Goal: Information Seeking & Learning: Check status

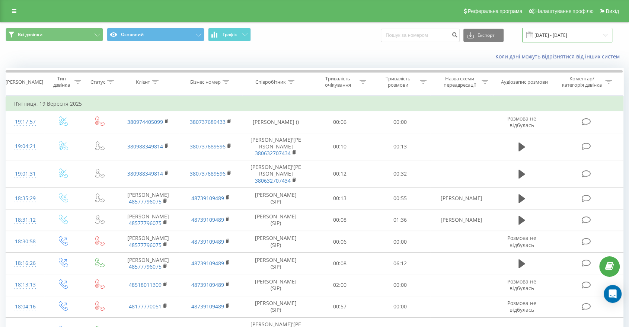
click at [567, 38] on input "19.08.2025 - 19.09.2025" at bounding box center [567, 35] width 90 height 15
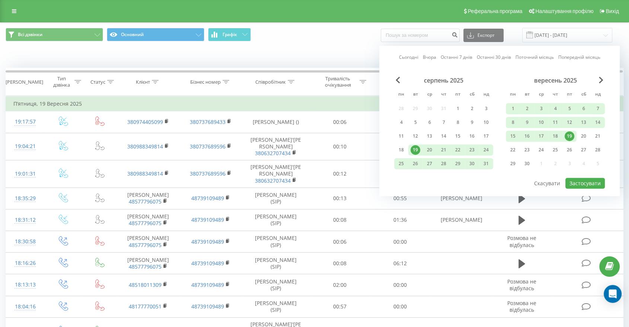
click at [569, 134] on div "19" at bounding box center [569, 136] width 10 height 10
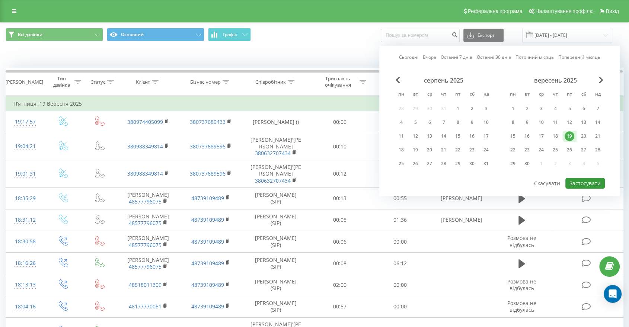
click at [580, 179] on button "Застосувати" at bounding box center [584, 183] width 39 height 11
type input "19.09.2025 - 19.09.2025"
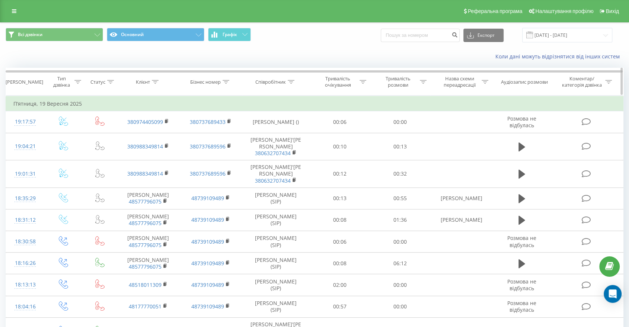
click at [294, 81] on icon at bounding box center [291, 82] width 7 height 4
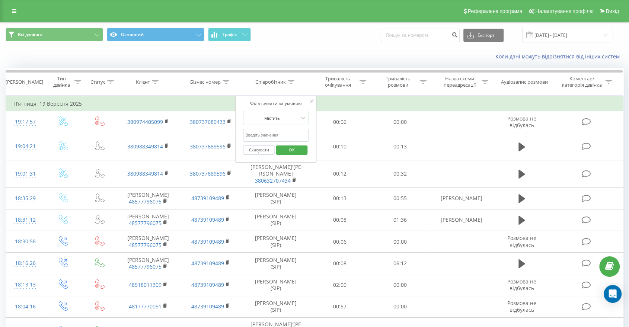
click at [271, 137] on input "text" at bounding box center [275, 135] width 65 height 13
click at [297, 147] on span "OK" at bounding box center [291, 150] width 21 height 12
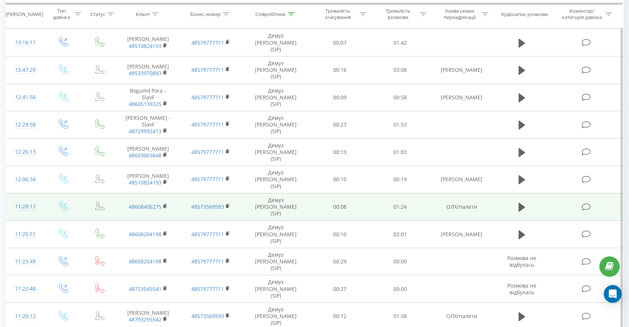
scroll to position [143, 0]
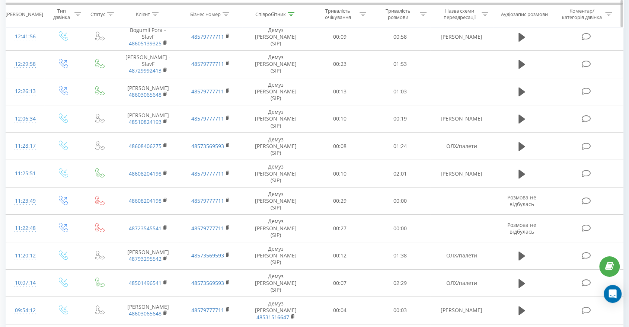
click at [290, 14] on icon at bounding box center [291, 14] width 7 height 4
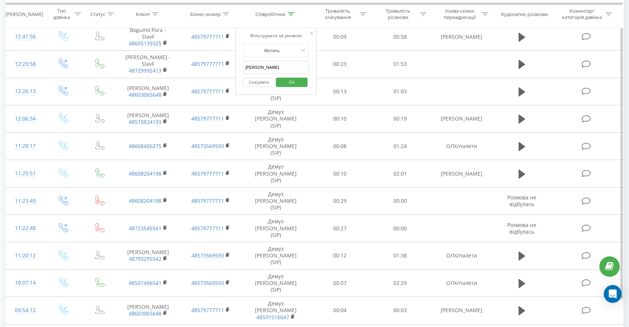
click at [263, 64] on input "Денис" at bounding box center [275, 67] width 65 height 13
click at [286, 84] on span "OK" at bounding box center [291, 82] width 21 height 12
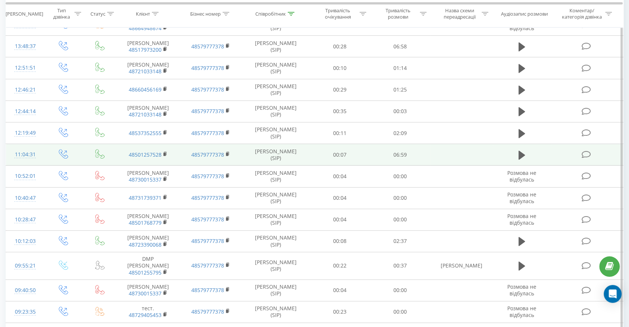
scroll to position [342, 0]
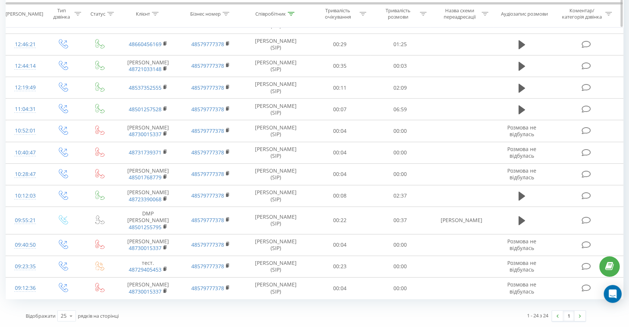
click at [292, 12] on div at bounding box center [291, 14] width 7 height 6
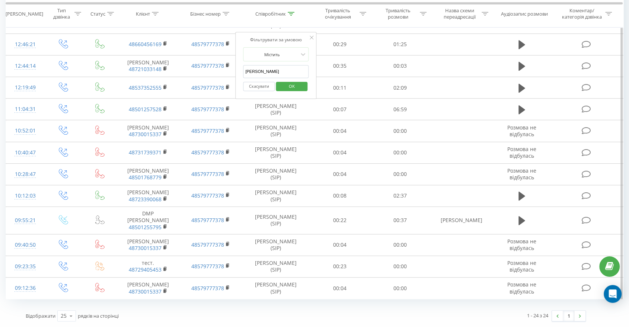
click at [279, 65] on input "федюк" at bounding box center [275, 71] width 65 height 13
click at [282, 81] on span "OK" at bounding box center [291, 86] width 21 height 12
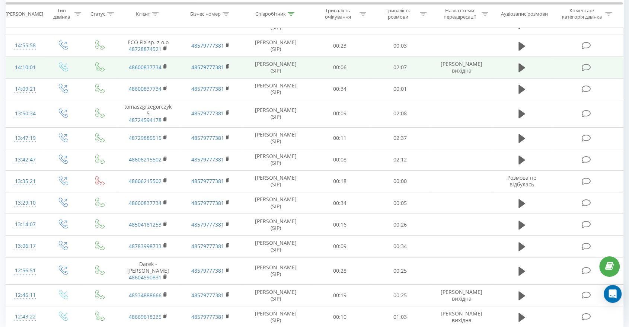
scroll to position [377, 0]
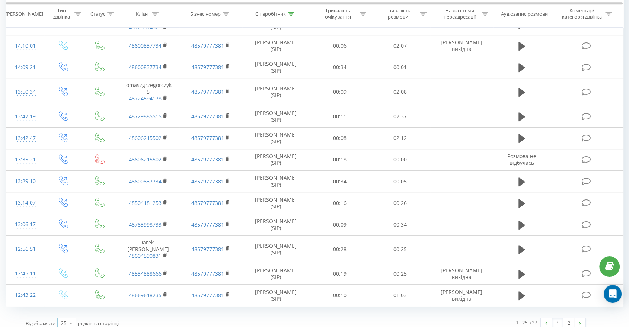
click at [68, 318] on icon at bounding box center [70, 323] width 11 height 15
click at [70, 307] on div "100" at bounding box center [67, 312] width 18 height 11
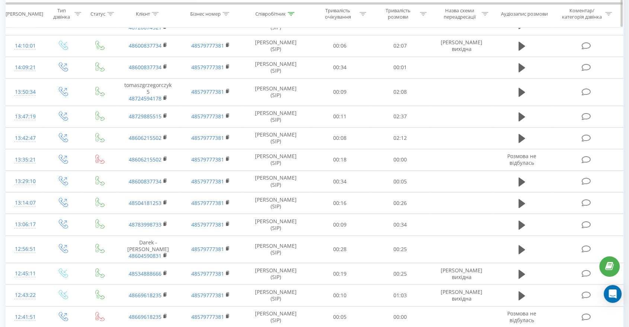
click at [286, 11] on div "Співробітник" at bounding box center [274, 14] width 39 height 6
click at [269, 67] on input "владислав" at bounding box center [275, 67] width 65 height 13
click at [280, 79] on button "OK" at bounding box center [292, 81] width 32 height 9
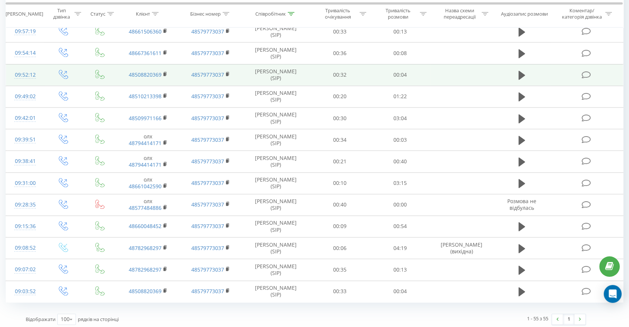
scroll to position [1000, 0]
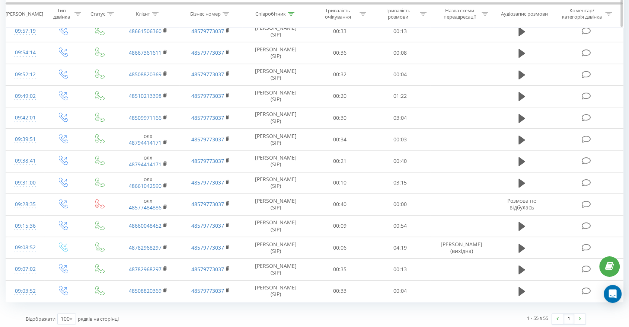
click at [288, 16] on div at bounding box center [291, 14] width 7 height 6
click at [274, 64] on input "кирил" at bounding box center [275, 67] width 65 height 13
type input "Дмитро"
click at [280, 82] on button "OK" at bounding box center [292, 82] width 32 height 9
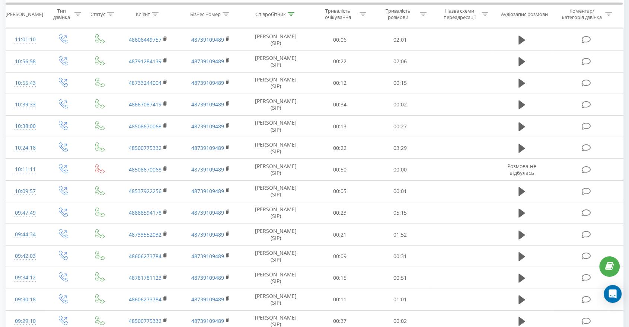
scroll to position [1973, 0]
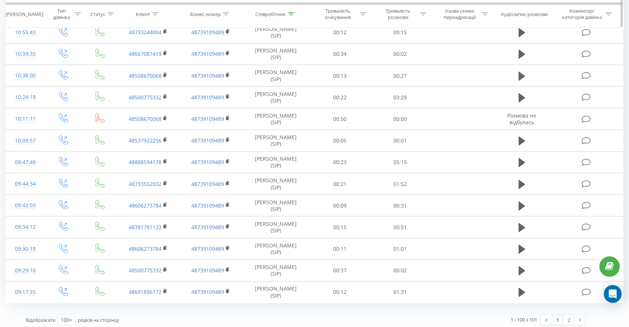
click at [421, 13] on icon at bounding box center [423, 14] width 7 height 4
click at [406, 46] on div at bounding box center [395, 49] width 53 height 7
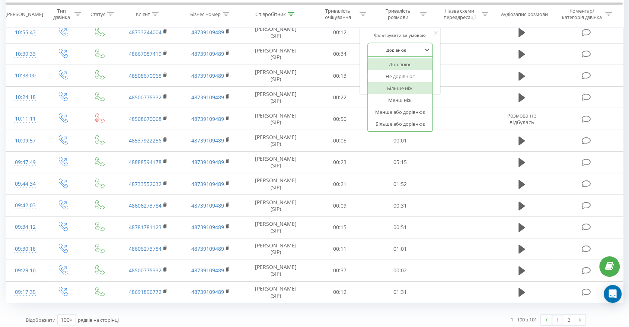
click at [397, 89] on div "Більше ніж" at bounding box center [400, 88] width 65 height 12
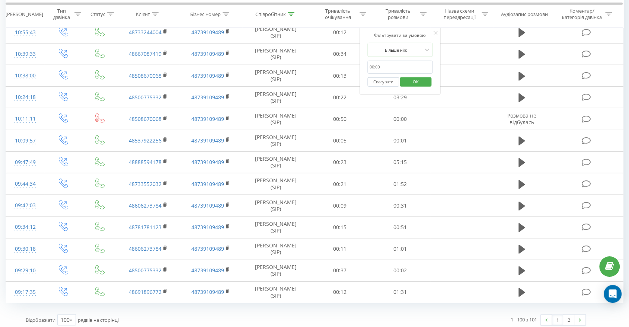
drag, startPoint x: 395, startPoint y: 67, endPoint x: 394, endPoint y: 71, distance: 4.5
click at [395, 67] on input "text" at bounding box center [399, 67] width 65 height 13
type input "00:15"
click at [411, 77] on span "OK" at bounding box center [415, 82] width 21 height 12
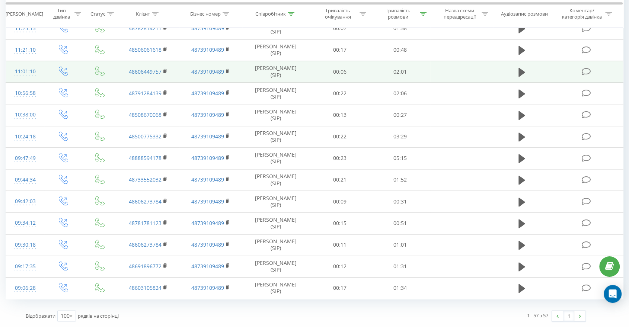
scroll to position [1043, 0]
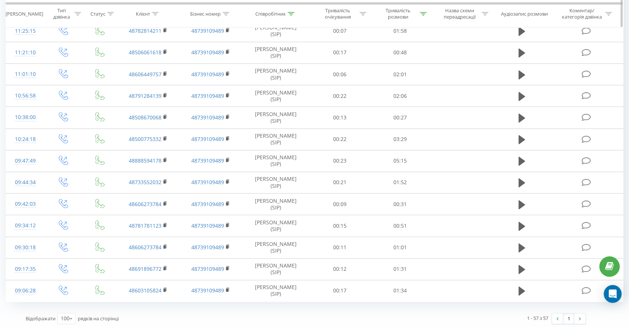
drag, startPoint x: 294, startPoint y: 15, endPoint x: 287, endPoint y: 26, distance: 13.5
click at [294, 14] on icon at bounding box center [291, 14] width 7 height 4
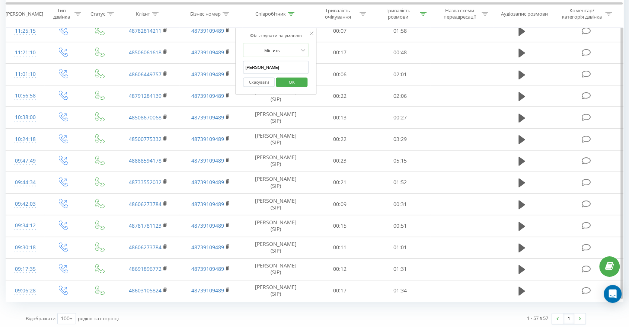
click at [270, 68] on input "Дмитро" at bounding box center [275, 67] width 65 height 13
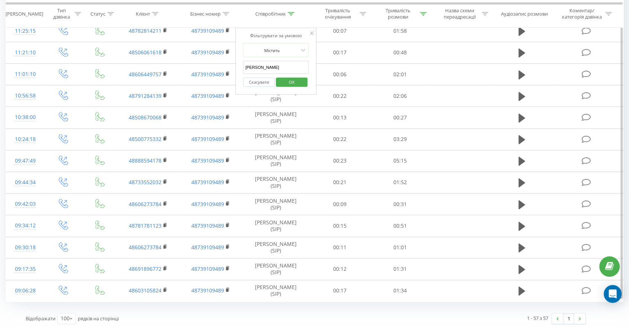
click at [270, 68] on input "Дмитро" at bounding box center [275, 67] width 65 height 13
click at [293, 83] on span "OK" at bounding box center [291, 82] width 21 height 12
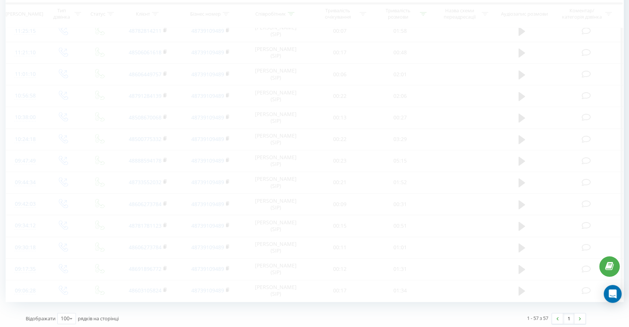
scroll to position [503, 0]
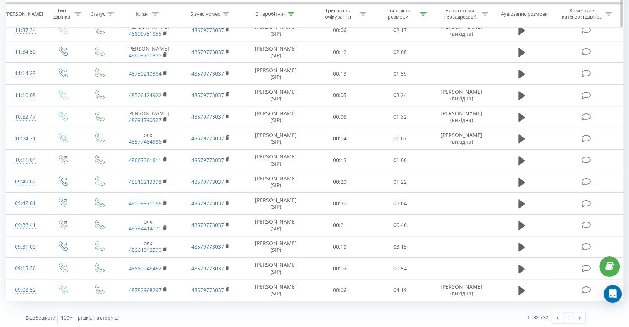
click at [290, 15] on icon at bounding box center [291, 14] width 7 height 4
click at [277, 64] on input "кирил" at bounding box center [275, 67] width 65 height 13
click at [297, 76] on span "OK" at bounding box center [291, 82] width 21 height 12
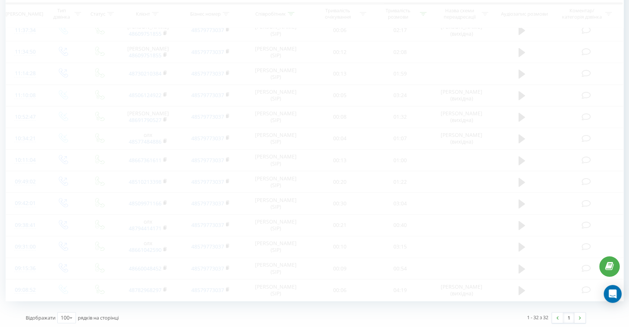
scroll to position [320, 0]
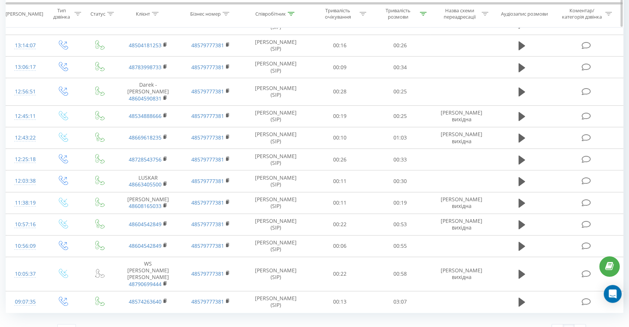
click at [288, 13] on icon at bounding box center [291, 14] width 7 height 4
click at [271, 62] on input "владислав" at bounding box center [275, 67] width 65 height 13
click at [284, 83] on span "OK" at bounding box center [291, 82] width 21 height 12
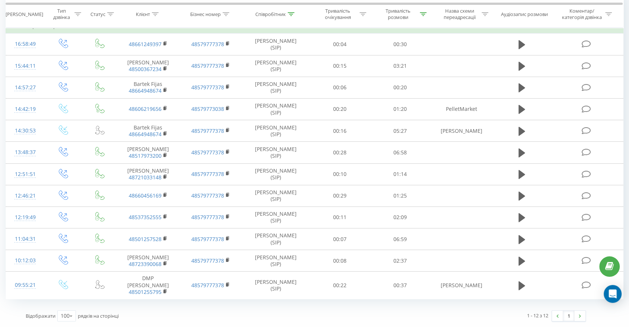
scroll to position [83, 0]
click at [293, 9] on th "Співробітник" at bounding box center [275, 14] width 67 height 28
click at [295, 11] on div "Співробітник" at bounding box center [275, 14] width 67 height 6
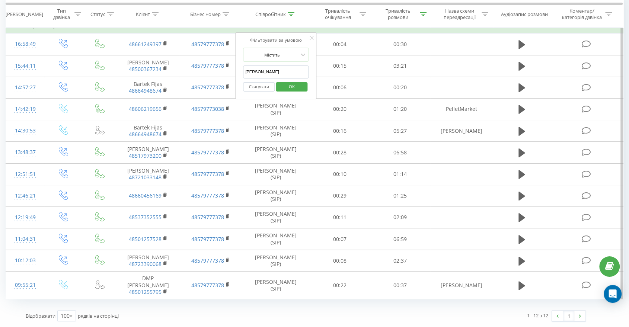
click at [276, 65] on input "федюк" at bounding box center [275, 71] width 65 height 13
type input "Денис"
click at [286, 81] on span "OK" at bounding box center [291, 87] width 21 height 12
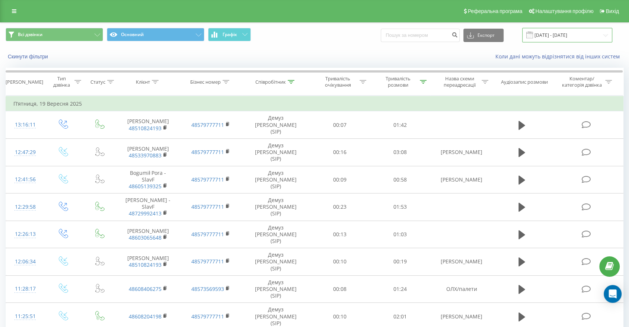
click at [551, 39] on input "19.09.2025 - 19.09.2025" at bounding box center [567, 35] width 90 height 15
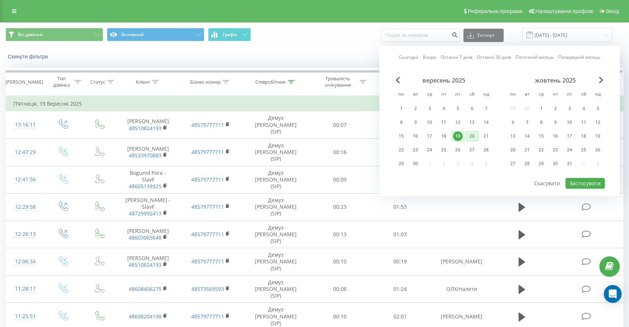
click at [471, 135] on div "20" at bounding box center [472, 136] width 10 height 10
click at [471, 136] on div "20" at bounding box center [472, 136] width 10 height 10
click at [573, 181] on button "Застосувати" at bounding box center [584, 183] width 39 height 11
type input "20.09.2025 - 20.09.2025"
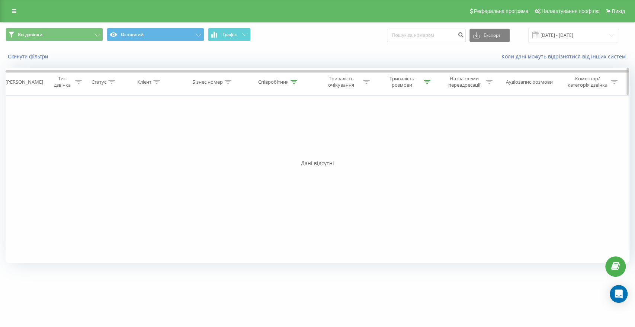
click at [292, 83] on icon at bounding box center [294, 82] width 7 height 4
click at [271, 134] on input "Денис" at bounding box center [278, 135] width 65 height 13
click at [272, 134] on input "Денис" at bounding box center [278, 135] width 65 height 13
type input "кирил"
click at [290, 143] on div "Скасувати OK" at bounding box center [278, 150] width 65 height 17
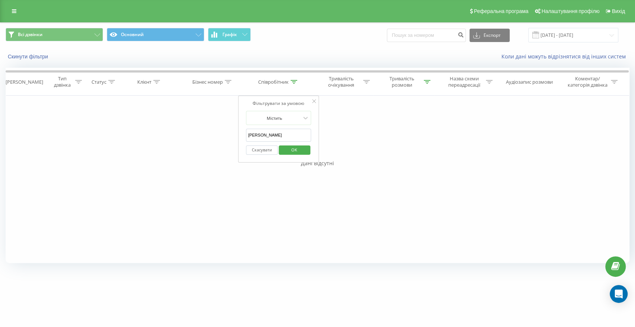
click at [290, 148] on span "OK" at bounding box center [294, 150] width 21 height 12
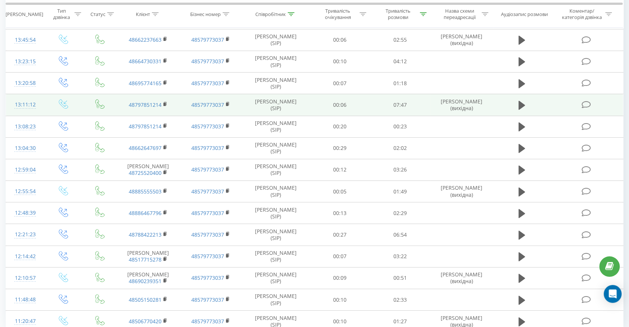
scroll to position [163, 0]
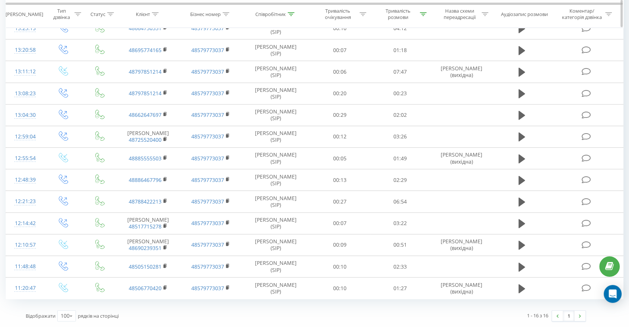
click at [423, 11] on div at bounding box center [423, 14] width 7 height 6
click at [378, 82] on button "Скасувати" at bounding box center [383, 86] width 32 height 9
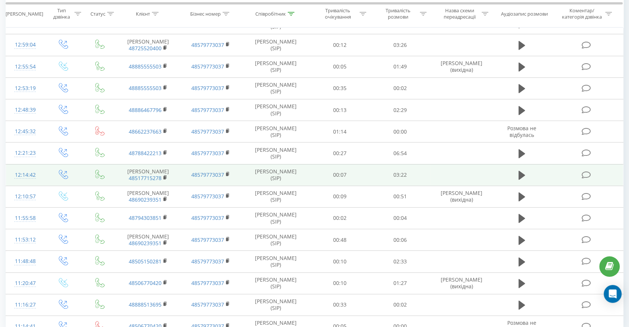
scroll to position [357, 0]
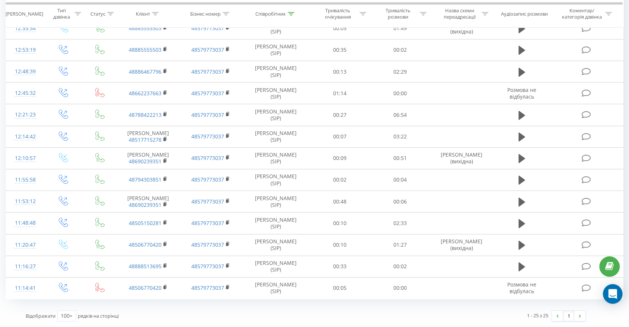
click at [613, 295] on icon "Open Intercom Messenger" at bounding box center [612, 294] width 9 height 10
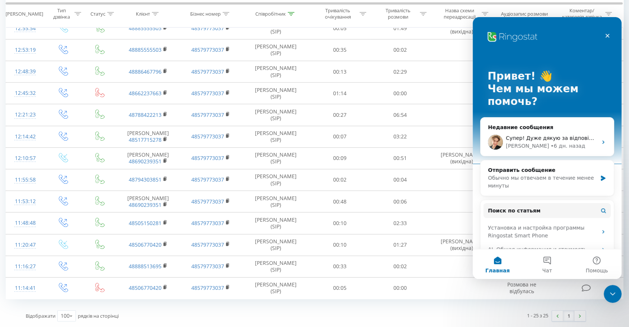
scroll to position [0, 0]
click at [530, 173] on div "Отправить сообщение" at bounding box center [542, 170] width 109 height 8
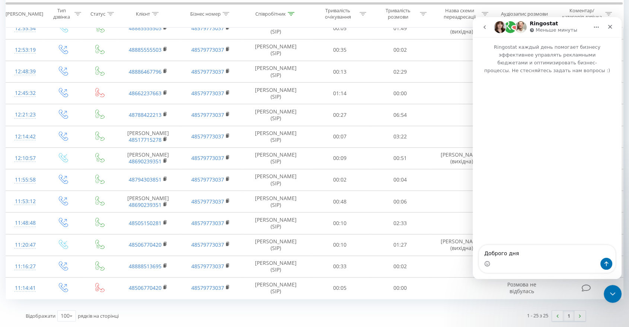
type textarea "Доброго дня"
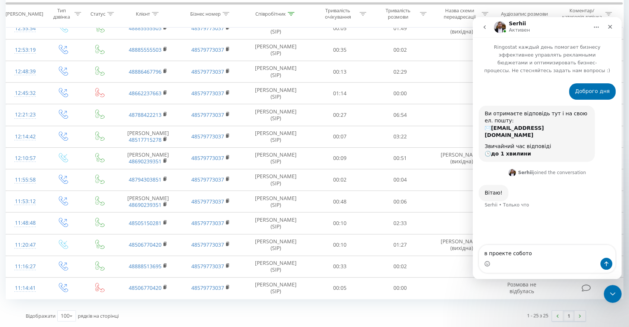
type textarea "в проекте собото"
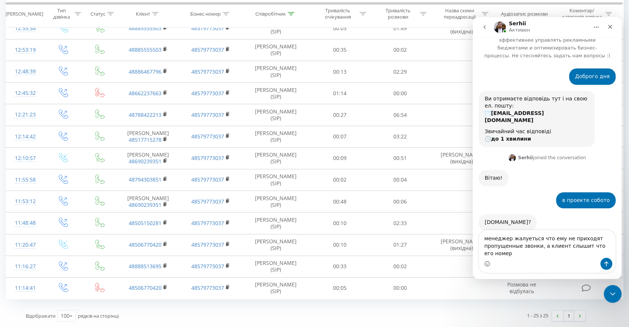
scroll to position [15, 0]
type textarea "менеджер жалуеться что ему не приходят пропущенные звонки, а клиент слышит что …"
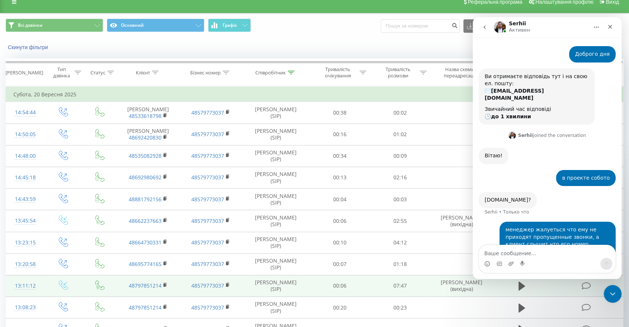
scroll to position [0, 0]
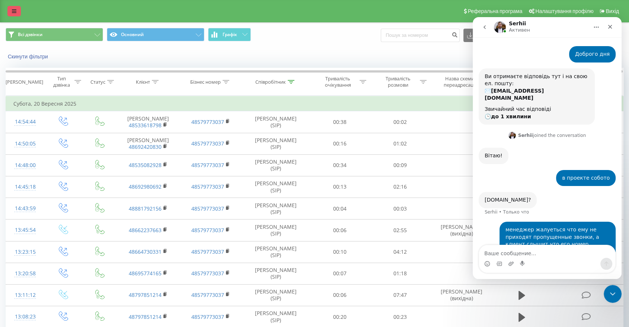
click at [8, 6] on link at bounding box center [13, 11] width 13 height 10
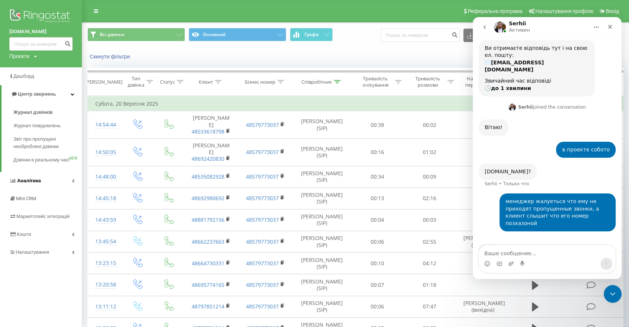
click at [74, 183] on icon at bounding box center [73, 181] width 3 height 4
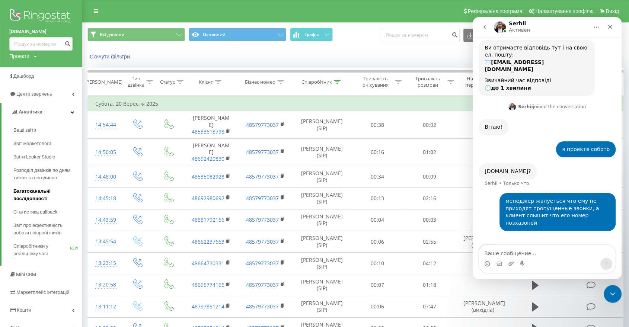
scroll to position [41, 0]
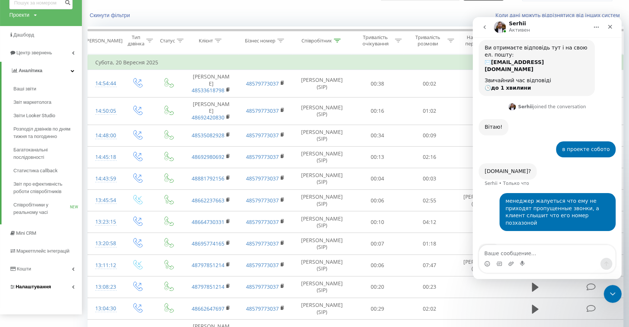
click at [70, 286] on link "Налаштування" at bounding box center [41, 287] width 82 height 18
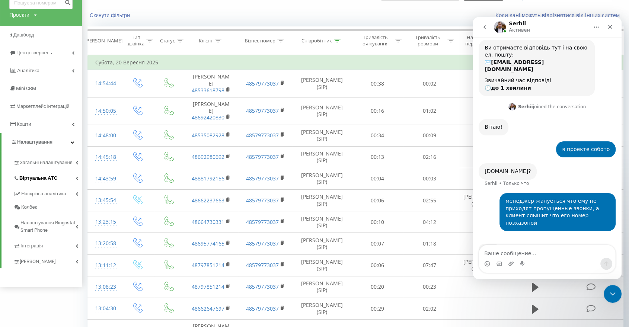
click at [39, 177] on span "Віртуальна АТС" at bounding box center [38, 177] width 38 height 7
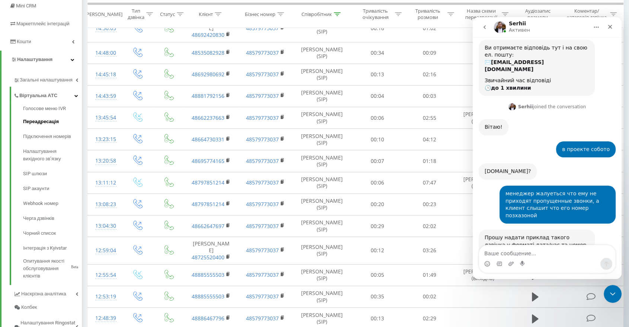
scroll to position [74, 0]
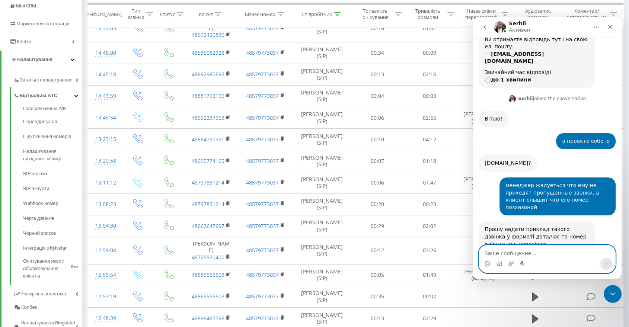
click at [507, 251] on textarea "Ваше сообщение..." at bounding box center [547, 251] width 136 height 13
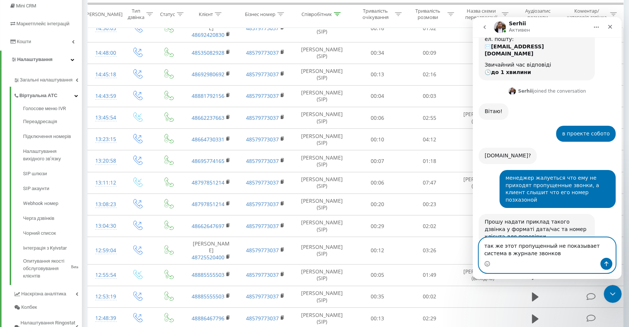
type textarea "так же этот пропущенный не показывает система в журнале звонков"
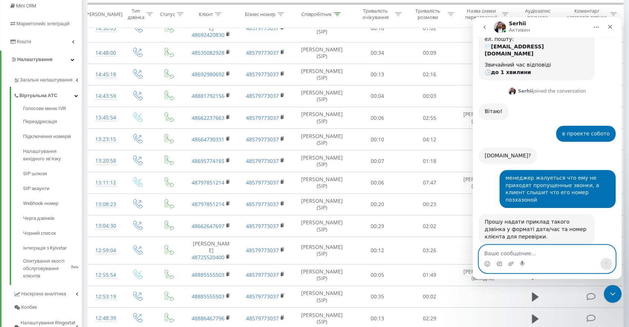
scroll to position [103, 0]
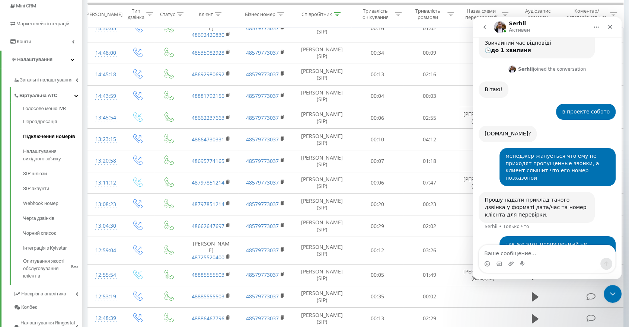
click at [38, 133] on span "Підключення номерів" at bounding box center [49, 136] width 52 height 7
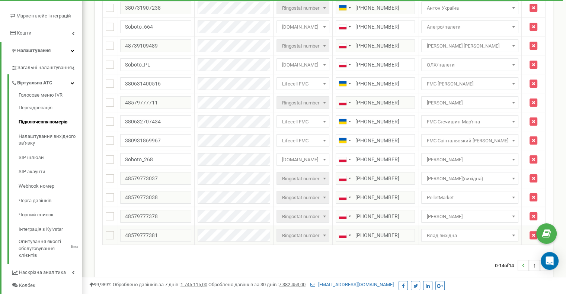
scroll to position [112, 0]
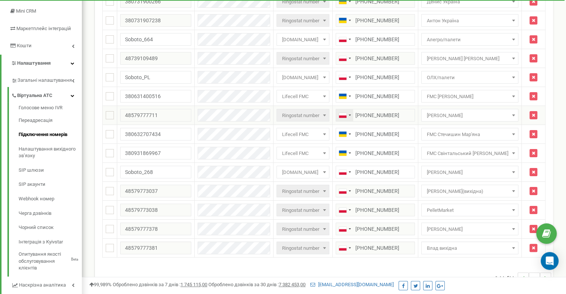
click at [357, 111] on div "[PHONE_NUMBER]" at bounding box center [375, 115] width 79 height 13
click at [551, 260] on icon "Open Intercom Messenger" at bounding box center [549, 261] width 9 height 10
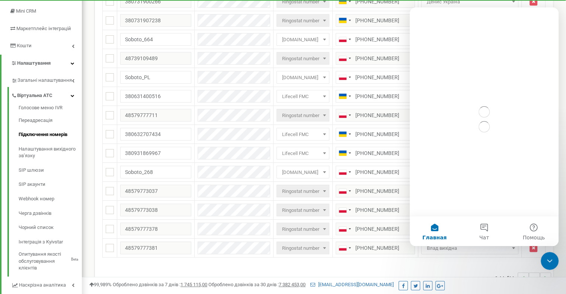
scroll to position [0, 0]
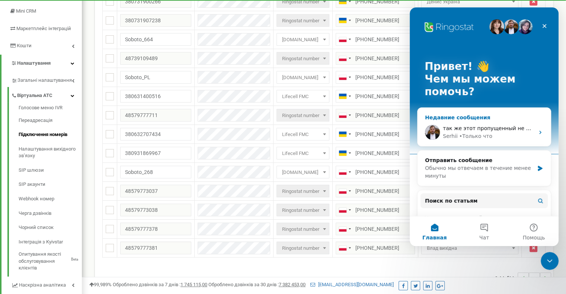
click at [475, 136] on div "• Только что" at bounding box center [475, 136] width 33 height 8
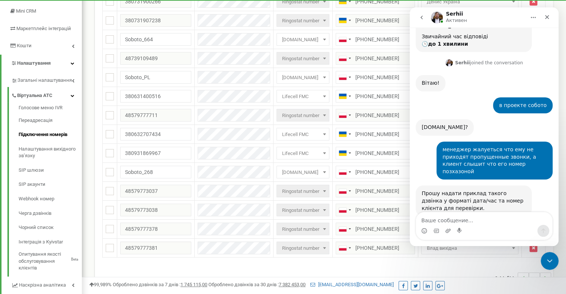
scroll to position [126, 0]
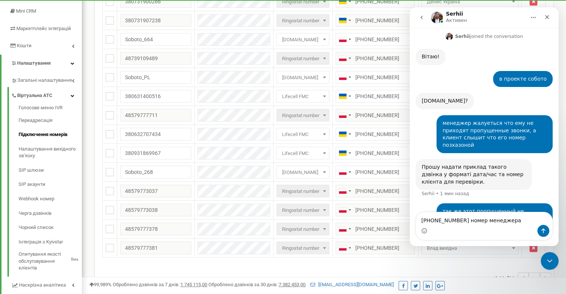
type textarea "[PHONE_NUMBER] номер менеджера"
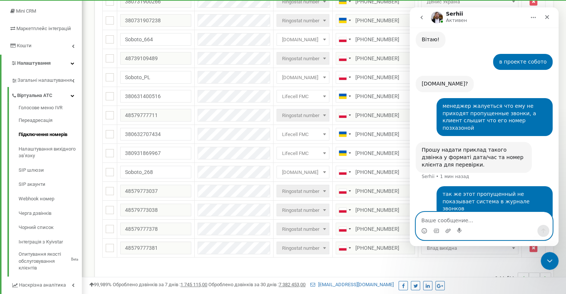
paste textarea "[PHONE_NUMBER]"
type textarea "[PHONE_NUMBER] номер клиента"
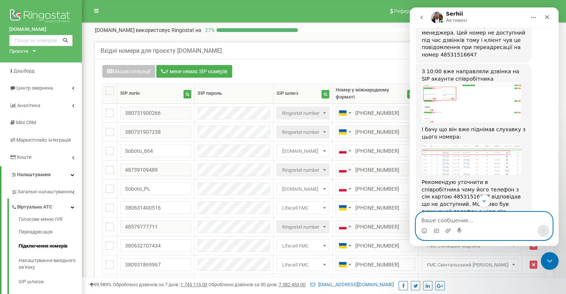
scroll to position [502, 0]
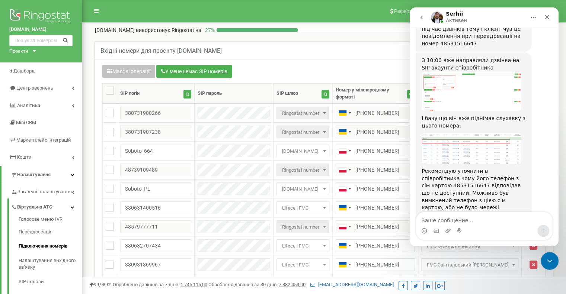
click at [478, 133] on img "Serhii говорит…" at bounding box center [471, 148] width 100 height 31
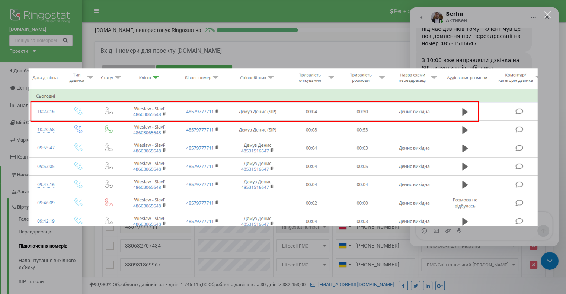
click at [542, 119] on div "Мессенджер Intercom" at bounding box center [283, 147] width 566 height 294
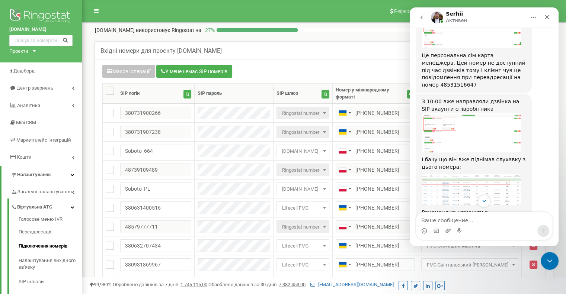
scroll to position [502, 0]
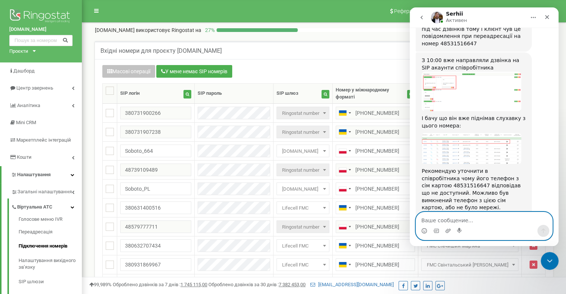
click at [482, 216] on textarea "Ваше сообщение..." at bounding box center [484, 218] width 136 height 13
type textarea "уточняю"
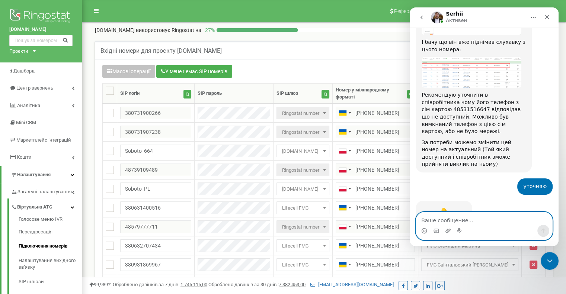
scroll to position [580, 0]
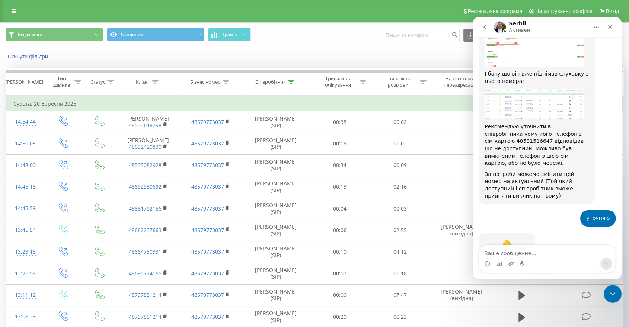
scroll to position [556, 0]
click at [610, 26] on icon "Закрыть" at bounding box center [610, 27] width 4 height 4
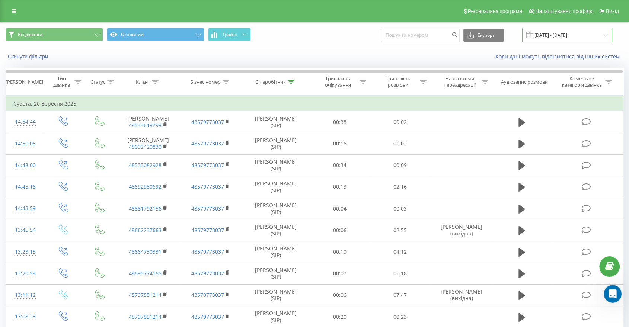
click at [545, 38] on input "20.09.2025 - 20.09.2025" at bounding box center [567, 35] width 90 height 15
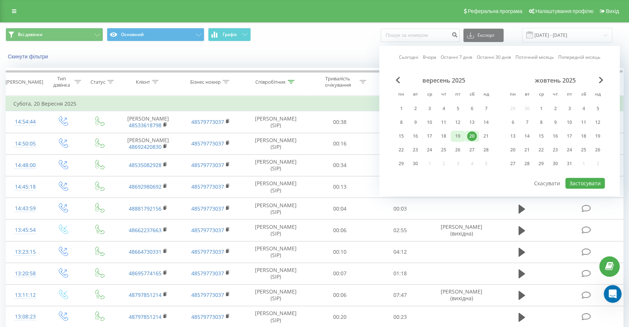
click at [457, 134] on div "19" at bounding box center [458, 136] width 10 height 10
click at [590, 182] on button "Застосувати" at bounding box center [584, 183] width 39 height 11
type input "19.09.2025 - 19.09.2025"
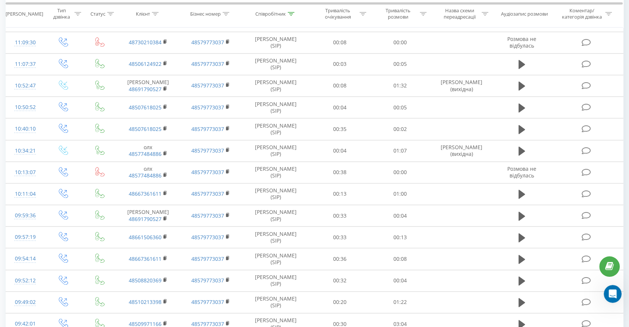
scroll to position [793, 0]
click at [289, 14] on icon at bounding box center [291, 14] width 7 height 4
click at [271, 64] on input "кирил" at bounding box center [275, 67] width 65 height 13
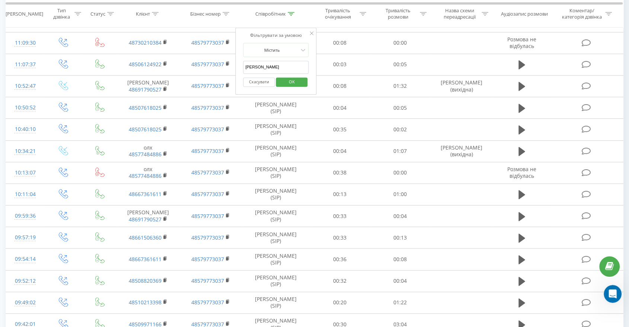
click at [304, 83] on button "OK" at bounding box center [292, 81] width 32 height 9
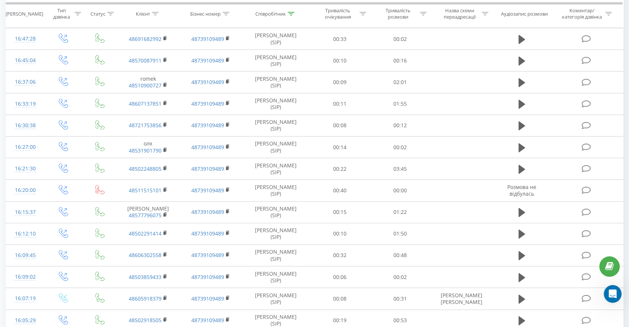
scroll to position [237, 0]
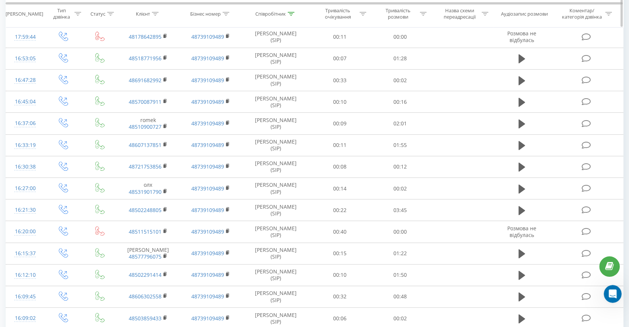
click at [288, 13] on icon at bounding box center [291, 14] width 7 height 4
click at [265, 63] on input "Дмитро" at bounding box center [275, 67] width 65 height 13
click at [266, 63] on input "Дмитро" at bounding box center [275, 67] width 65 height 13
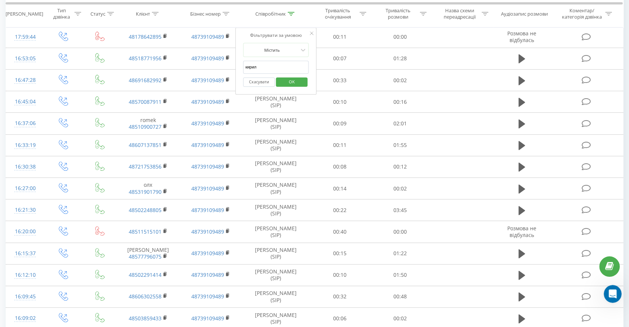
drag, startPoint x: 281, startPoint y: 73, endPoint x: 292, endPoint y: 84, distance: 15.8
click at [292, 84] on span "OK" at bounding box center [291, 82] width 21 height 12
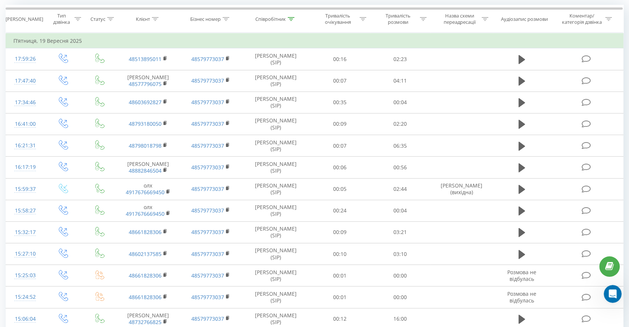
scroll to position [49, 0]
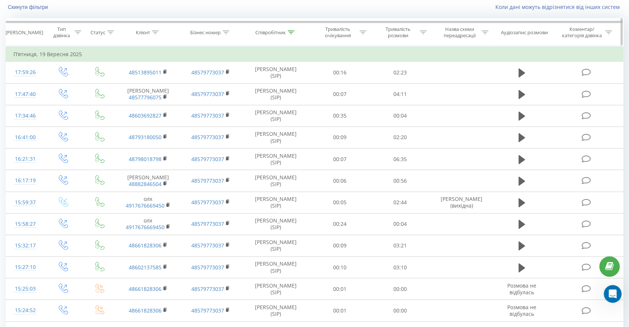
click at [286, 32] on div "Співробітник" at bounding box center [274, 32] width 39 height 6
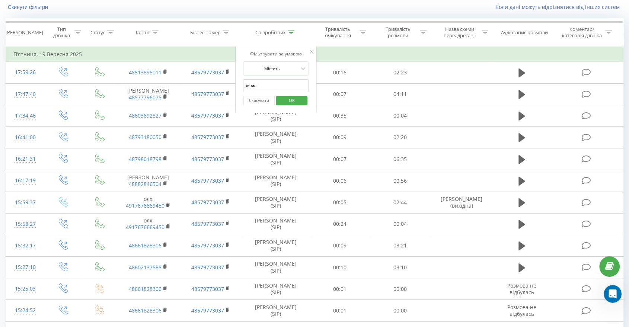
click at [272, 85] on input "кирил" at bounding box center [275, 85] width 65 height 13
click at [288, 104] on span "OK" at bounding box center [291, 100] width 21 height 12
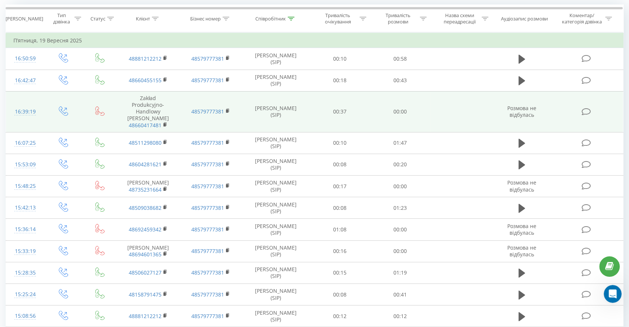
scroll to position [22, 0]
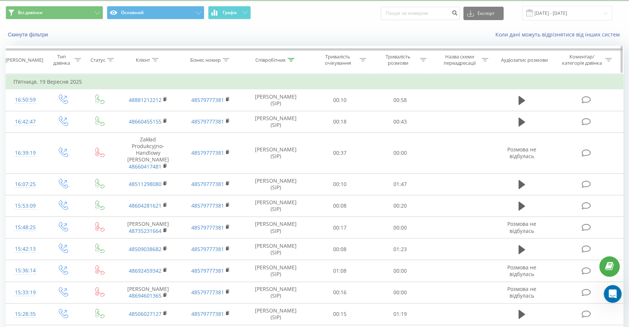
drag, startPoint x: 293, startPoint y: 57, endPoint x: 292, endPoint y: 64, distance: 6.7
click at [293, 58] on div at bounding box center [291, 60] width 7 height 6
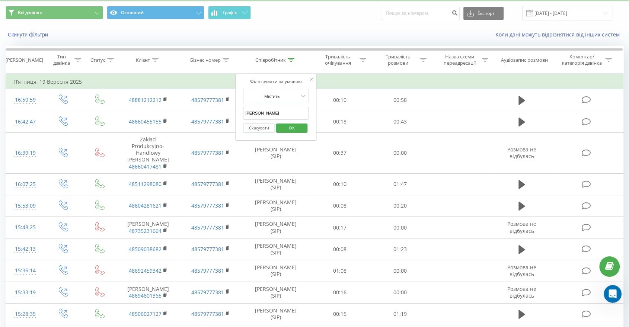
click at [272, 116] on input "владислав" at bounding box center [275, 113] width 65 height 13
click at [272, 115] on input "владислав" at bounding box center [275, 113] width 65 height 13
type input "федюк"
click at [279, 131] on button "OK" at bounding box center [292, 127] width 32 height 9
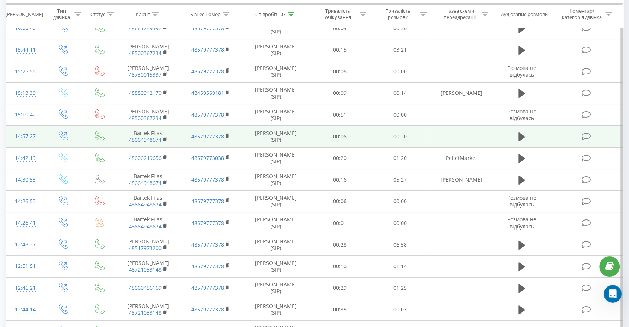
scroll to position [52, 0]
